Goal: Task Accomplishment & Management: Manage account settings

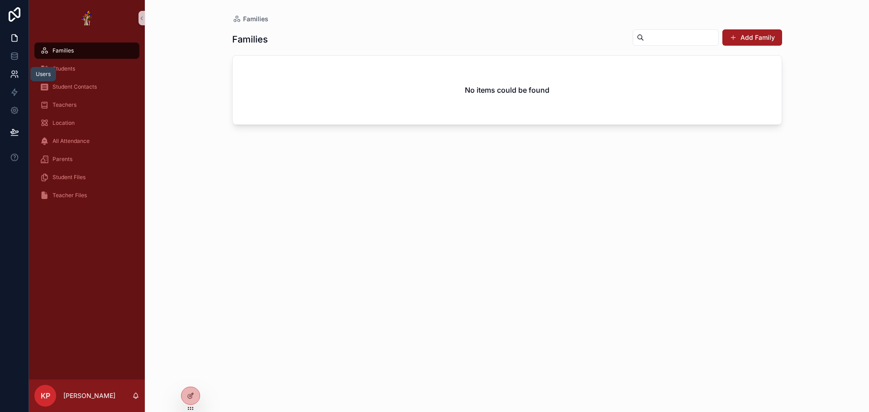
drag, startPoint x: 0, startPoint y: 0, endPoint x: 6, endPoint y: 71, distance: 71.3
click at [6, 71] on link at bounding box center [14, 74] width 29 height 18
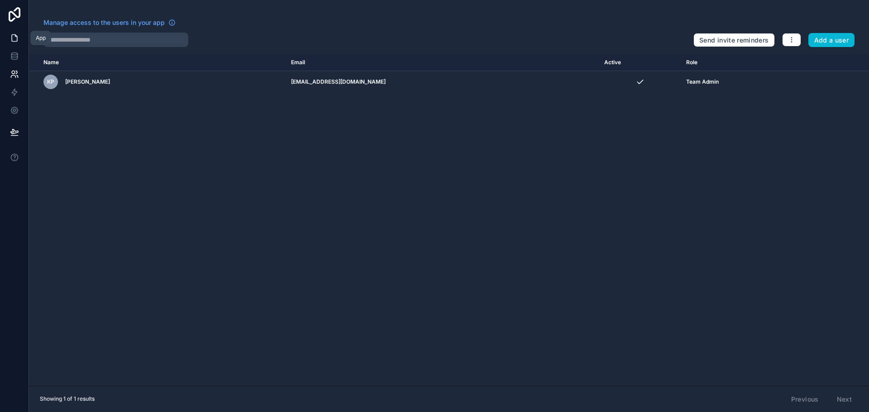
click at [13, 39] on icon at bounding box center [14, 38] width 9 height 9
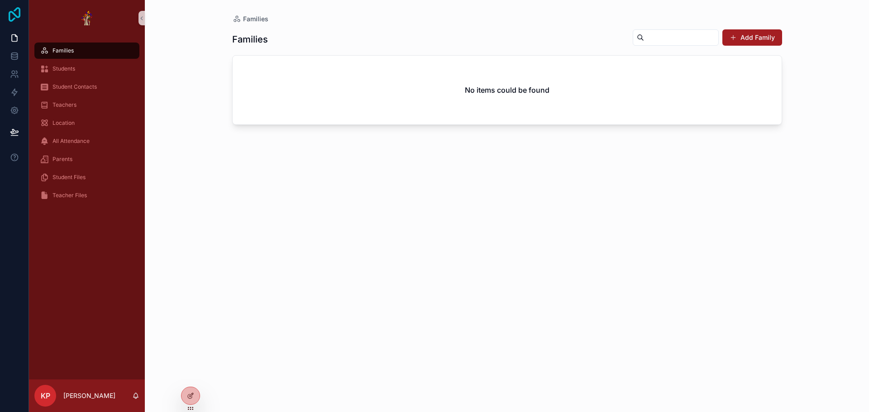
click at [18, 9] on icon at bounding box center [14, 14] width 18 height 14
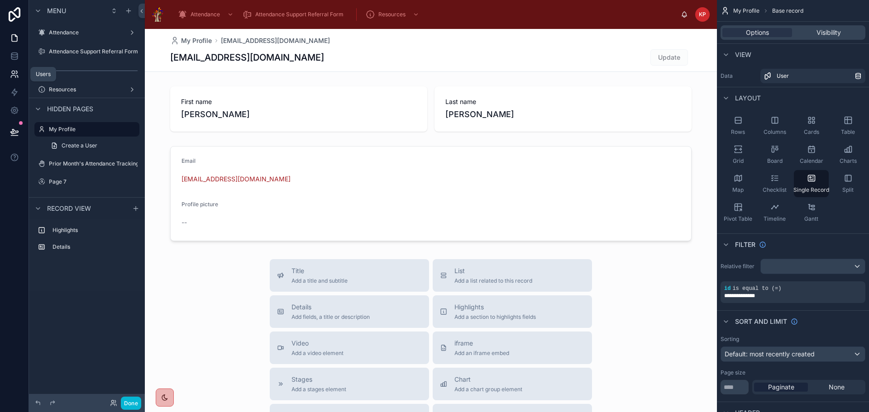
click at [12, 72] on icon at bounding box center [13, 72] width 3 height 3
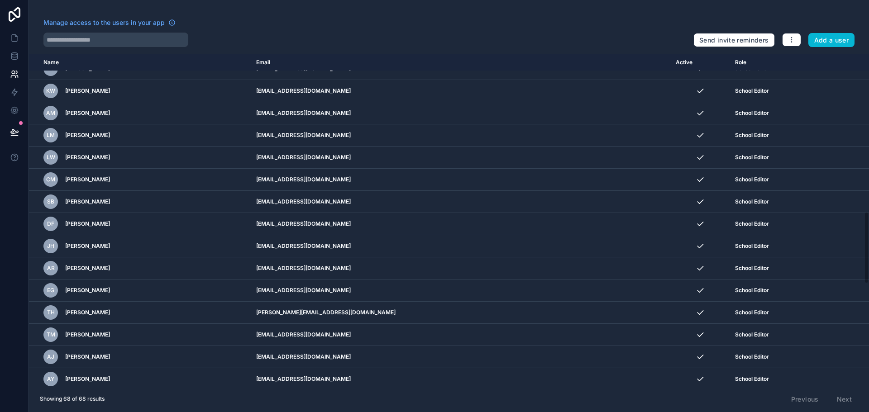
scroll to position [724, 0]
click at [13, 106] on icon at bounding box center [14, 110] width 9 height 9
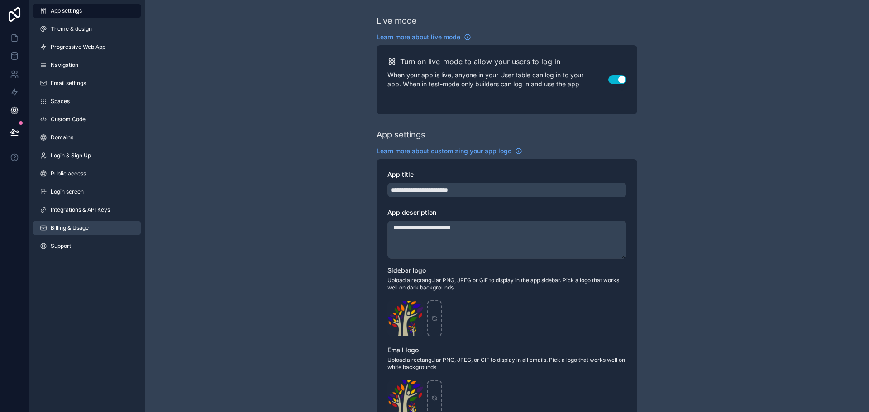
click at [76, 228] on span "Billing & Usage" at bounding box center [70, 228] width 38 height 7
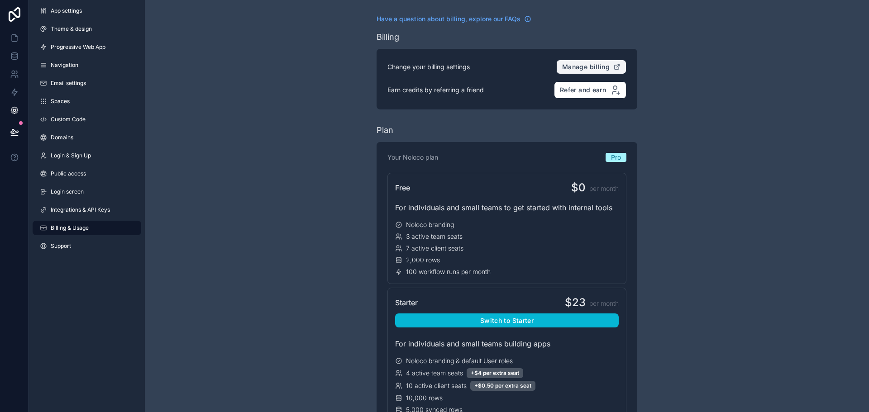
click at [580, 65] on span "Manage billing" at bounding box center [586, 67] width 48 height 8
